Goal: Check status: Check status

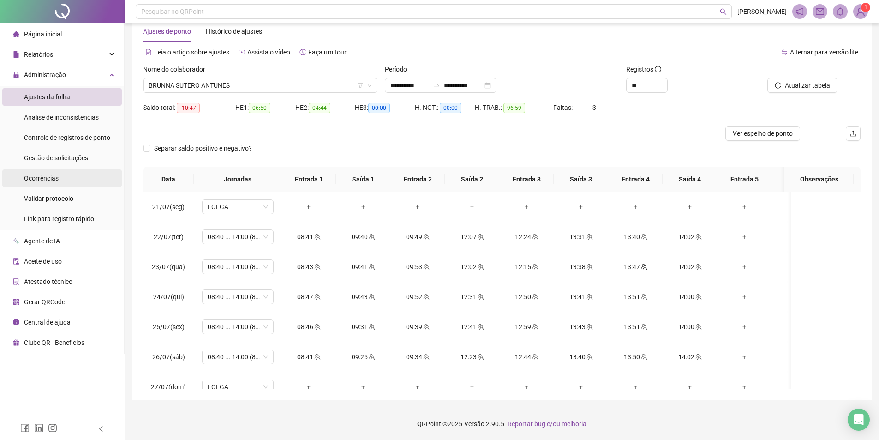
scroll to position [280, 0]
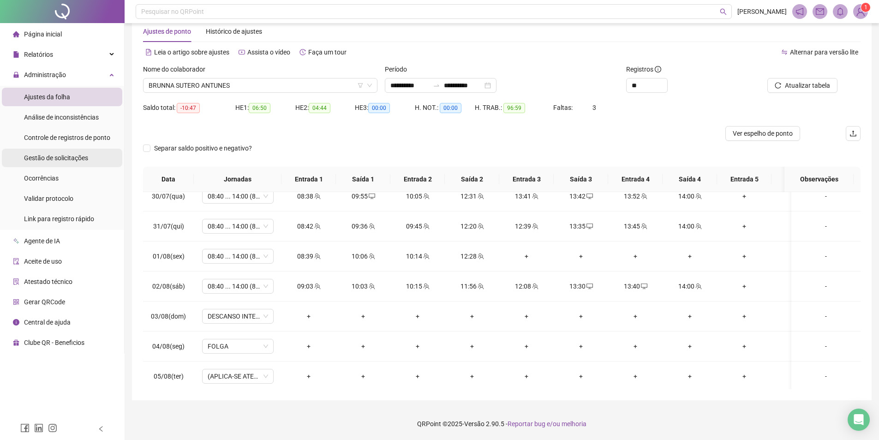
click at [58, 151] on div "Gestão de solicitações" at bounding box center [56, 158] width 64 height 18
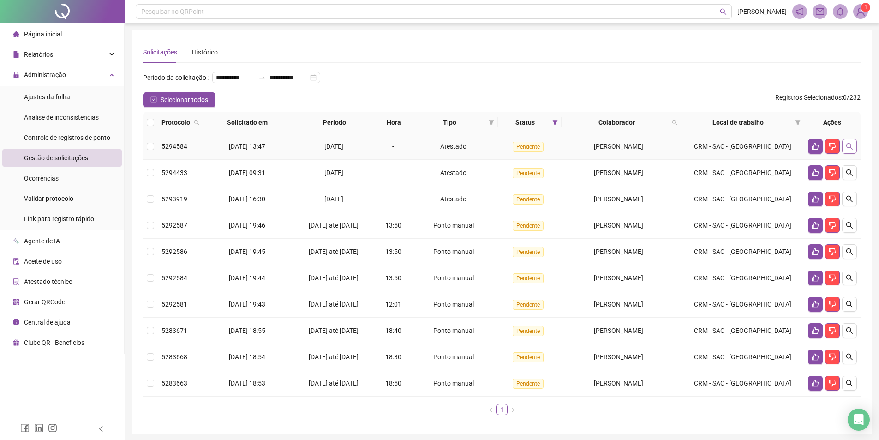
click at [843, 154] on button "button" at bounding box center [849, 146] width 15 height 15
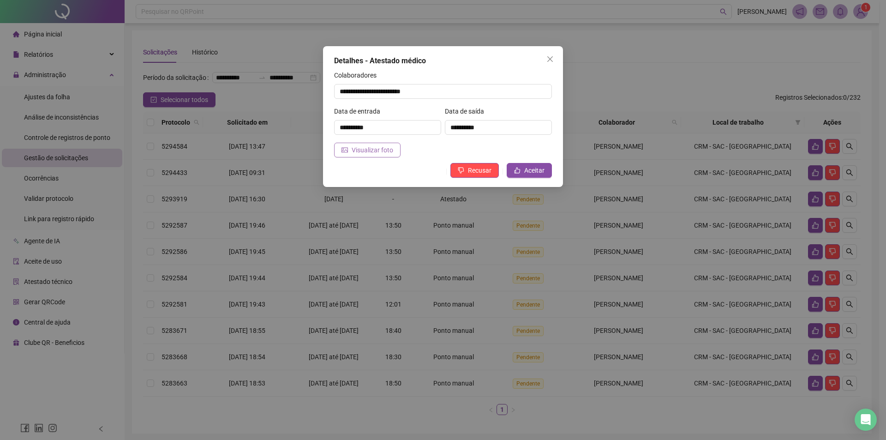
click at [371, 148] on span "Visualizar foto" at bounding box center [373, 150] width 42 height 10
click at [365, 157] on div "**********" at bounding box center [443, 116] width 240 height 141
click at [364, 150] on span "Visualizar foto" at bounding box center [373, 150] width 42 height 10
click at [550, 57] on icon "close" at bounding box center [549, 58] width 7 height 7
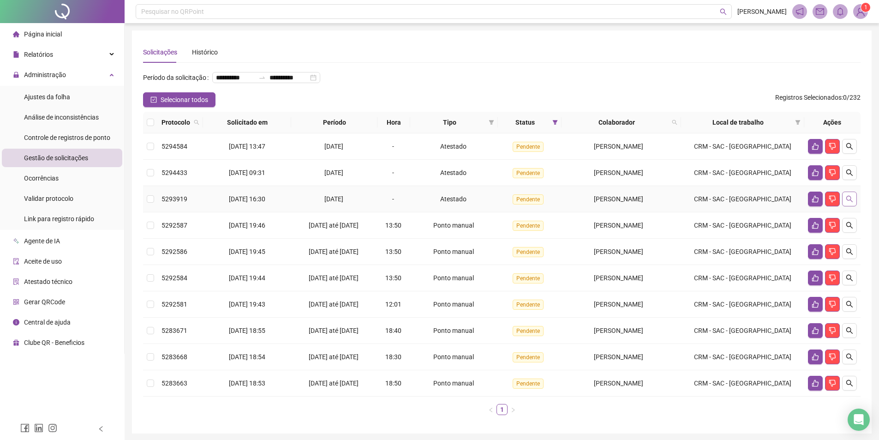
click at [853, 203] on icon "search" at bounding box center [849, 198] width 7 height 7
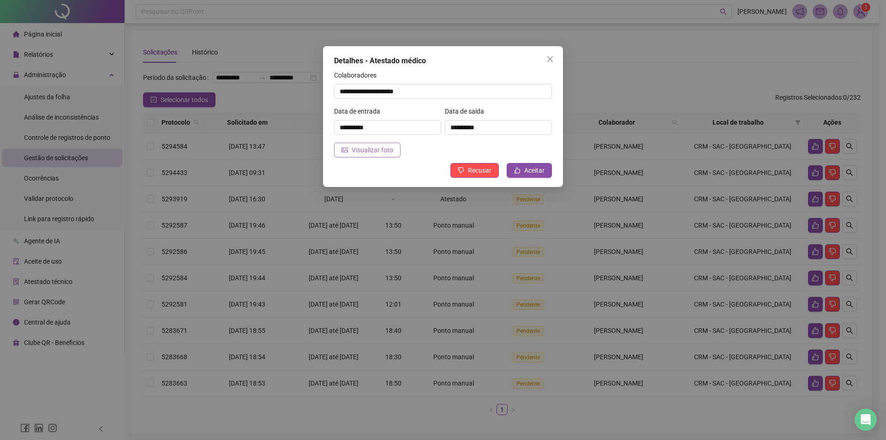
click at [376, 154] on span "Visualizar foto" at bounding box center [373, 150] width 42 height 10
click at [552, 57] on icon "close" at bounding box center [550, 59] width 6 height 6
